Goal: Task Accomplishment & Management: Manage account settings

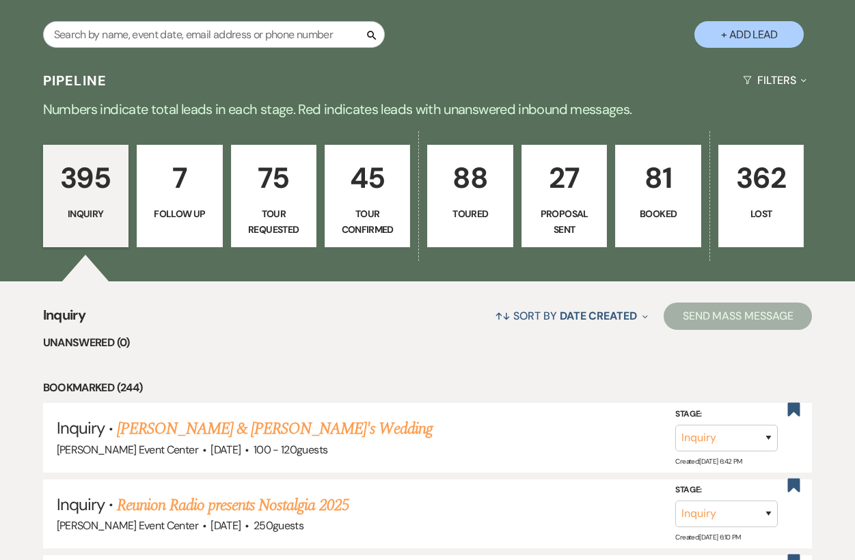
click at [676, 189] on link "81 Booked" at bounding box center [657, 196] width 85 height 102
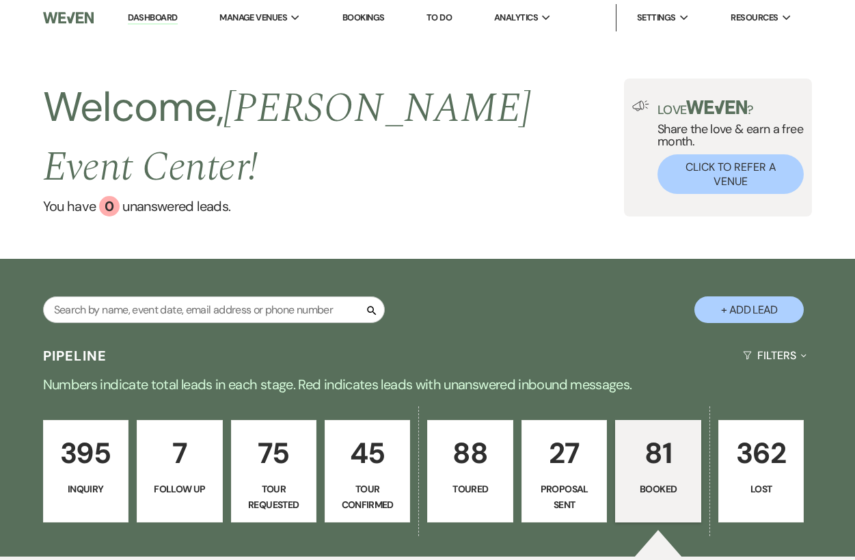
click at [364, 18] on link "Bookings" at bounding box center [363, 18] width 42 height 12
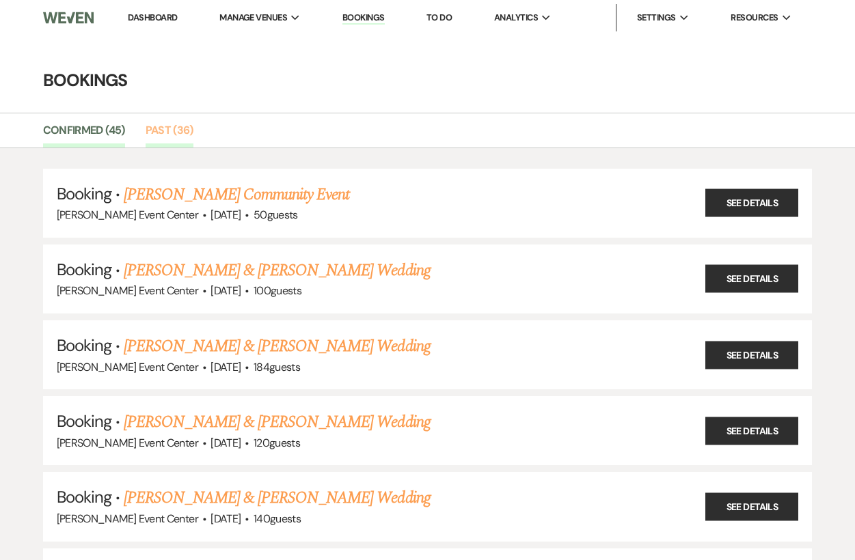
click at [165, 133] on link "Past (36)" at bounding box center [170, 135] width 48 height 26
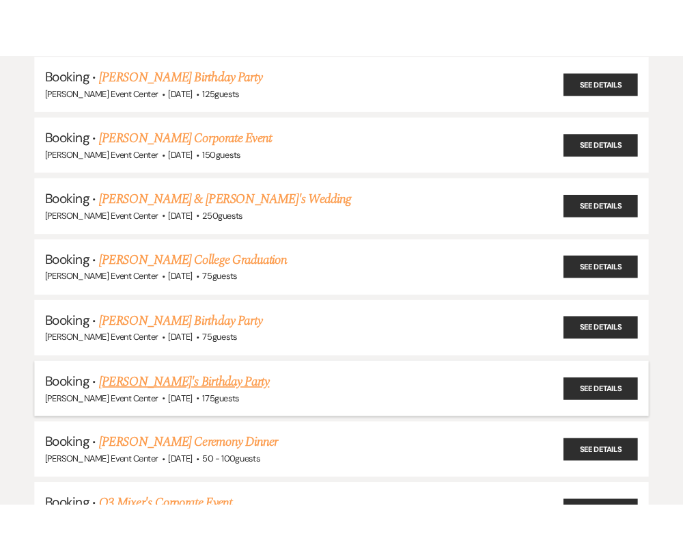
scroll to position [1989, 0]
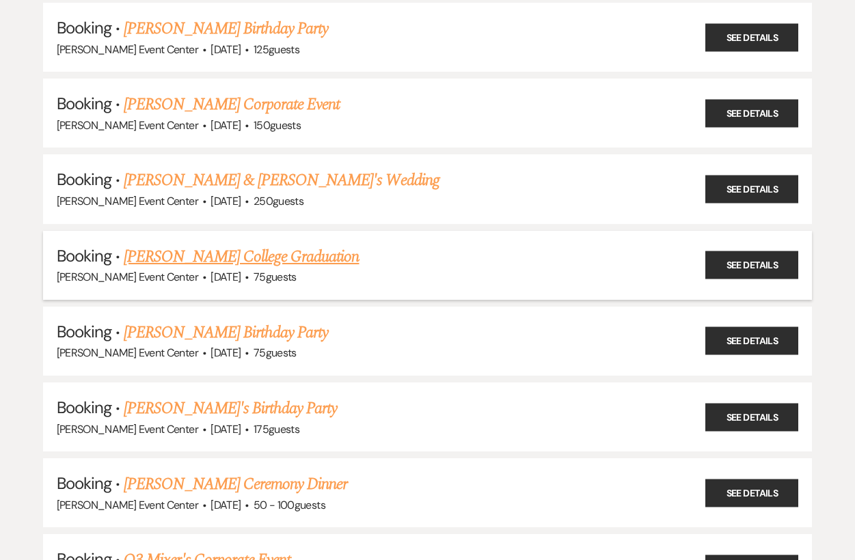
drag, startPoint x: 215, startPoint y: 346, endPoint x: 387, endPoint y: 237, distance: 203.6
click at [245, 354] on span "·" at bounding box center [247, 354] width 4 height 0
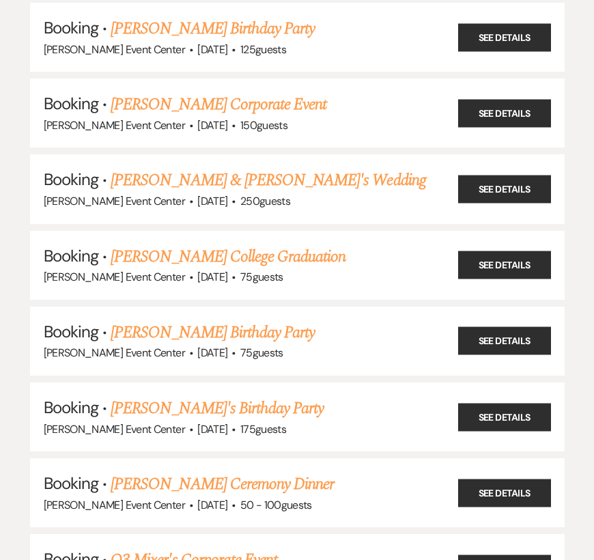
scroll to position [2066, 0]
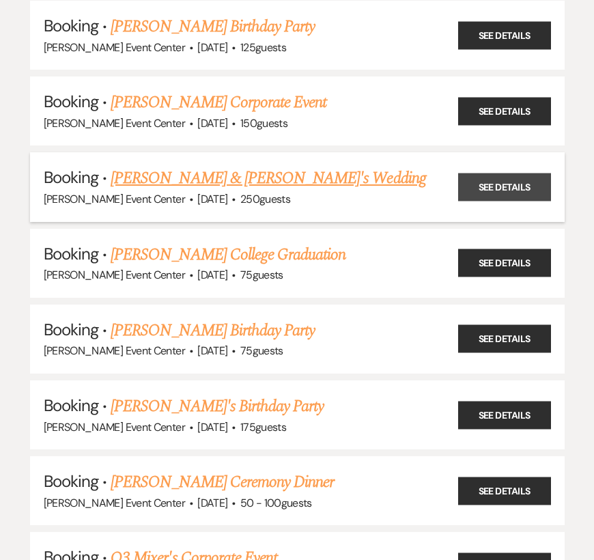
click at [504, 174] on link "See Details" at bounding box center [505, 188] width 93 height 28
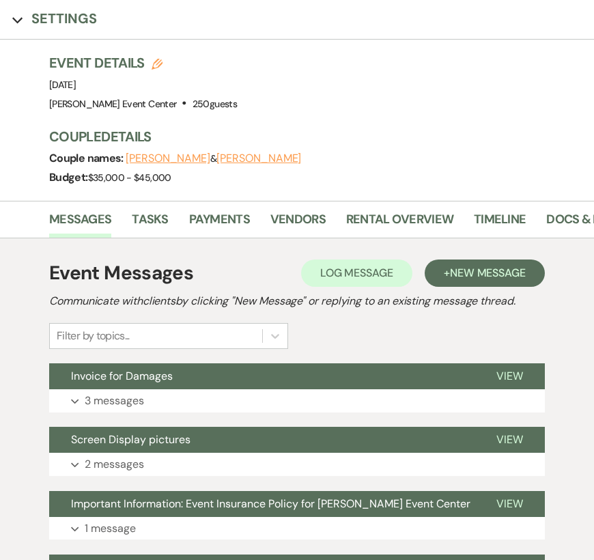
scroll to position [103, 0]
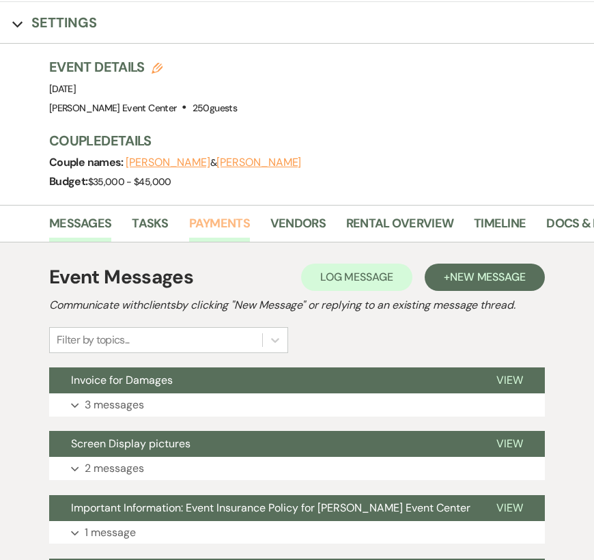
click at [217, 225] on link "Payments" at bounding box center [219, 228] width 61 height 28
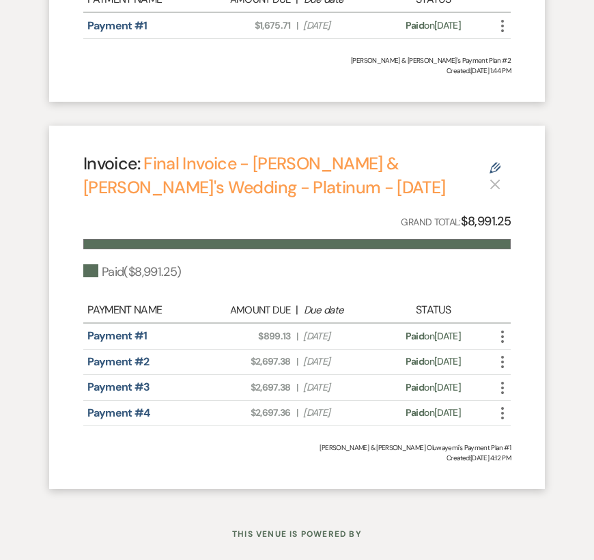
scroll to position [1279, 0]
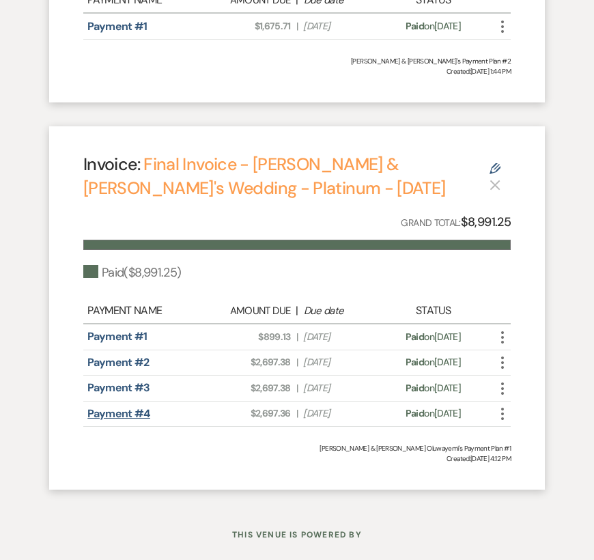
click at [134, 411] on link "Payment #4" at bounding box center [118, 414] width 63 height 14
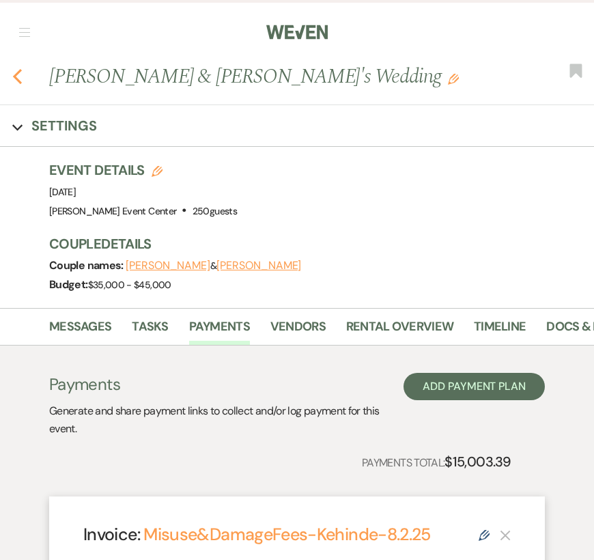
click at [23, 73] on div "Previous Victoria Oluwayemi & Kehinde Oluwayemi's Wedding Edit Bookmark" at bounding box center [293, 83] width 601 height 43
click at [15, 76] on use "button" at bounding box center [17, 76] width 9 height 15
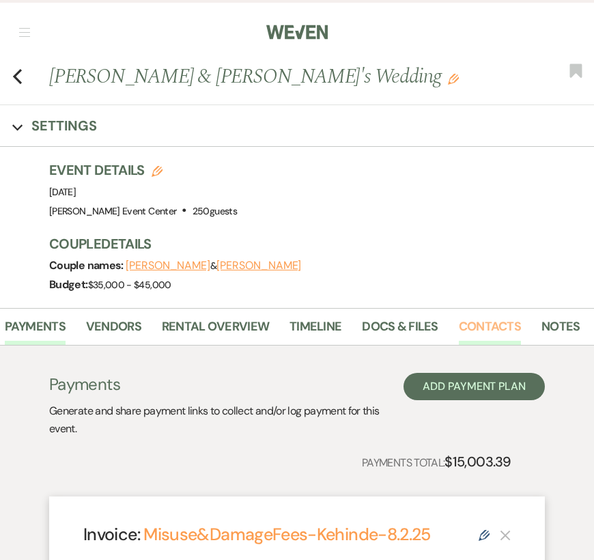
click at [459, 323] on link "Contacts" at bounding box center [490, 331] width 62 height 28
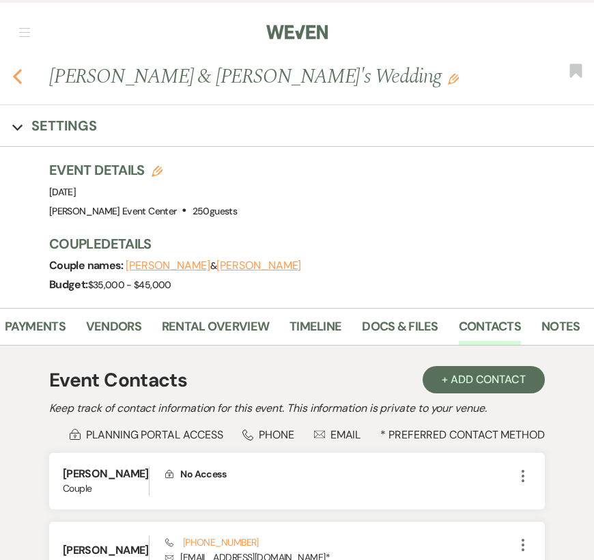
click at [18, 79] on icon "Previous" at bounding box center [17, 76] width 10 height 16
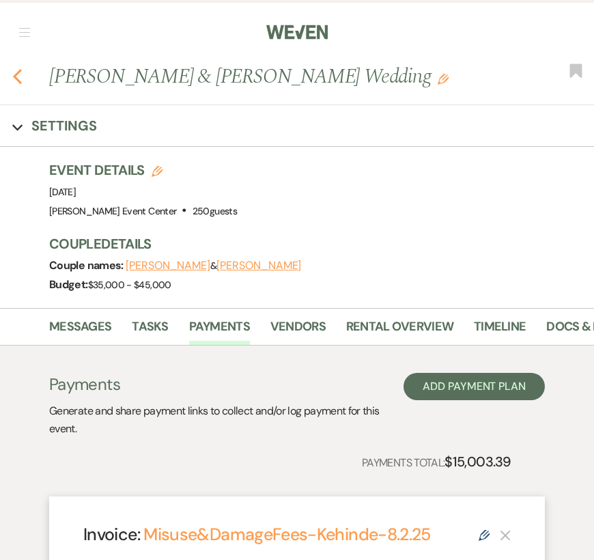
click at [15, 70] on icon "Previous" at bounding box center [17, 76] width 10 height 16
click at [20, 55] on nav "Dashboard Manage Venues Expand [PERSON_NAME] Event Center Bookings To Do Analyt…" at bounding box center [297, 31] width 594 height 62
click at [18, 73] on use "button" at bounding box center [17, 76] width 9 height 15
click at [22, 33] on span "button" at bounding box center [24, 32] width 11 height 1
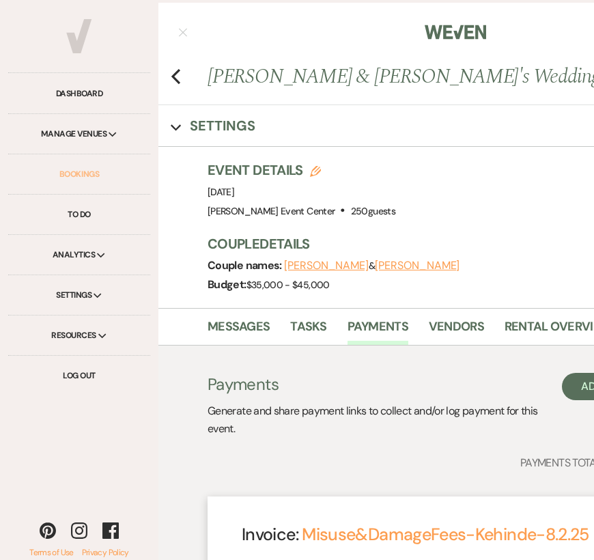
click at [77, 174] on link "Bookings" at bounding box center [79, 174] width 142 height 40
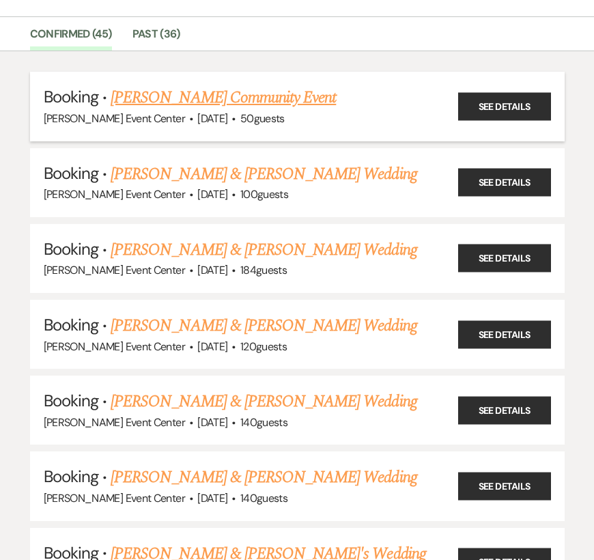
scroll to position [131, 0]
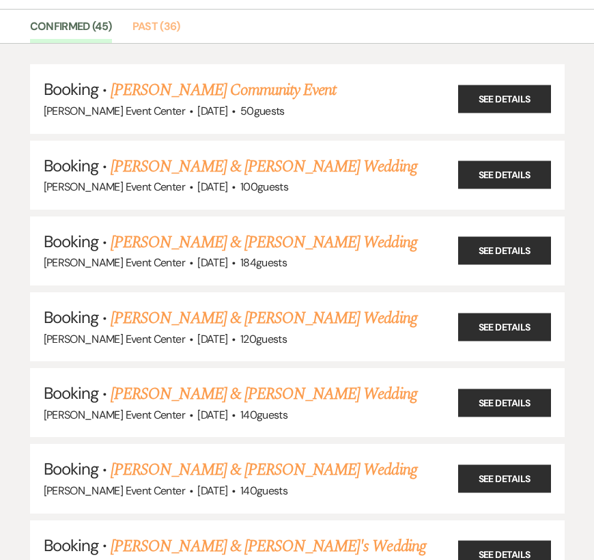
drag, startPoint x: 167, startPoint y: 37, endPoint x: 165, endPoint y: 44, distance: 7.8
click at [166, 36] on link "Past (36)" at bounding box center [157, 31] width 48 height 26
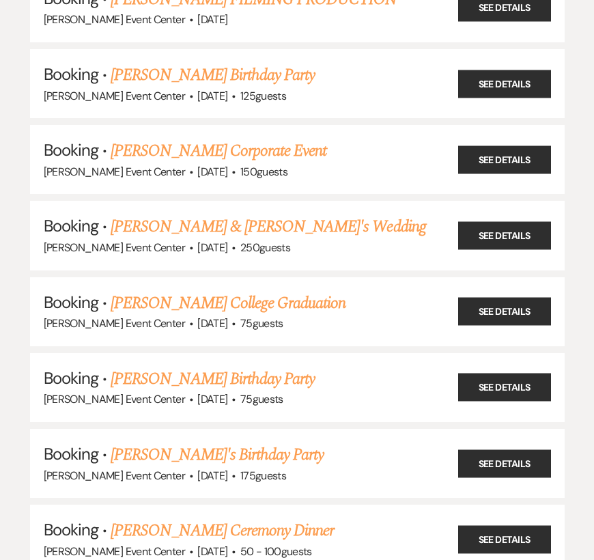
scroll to position [2015, 0]
